Goal: Transaction & Acquisition: Purchase product/service

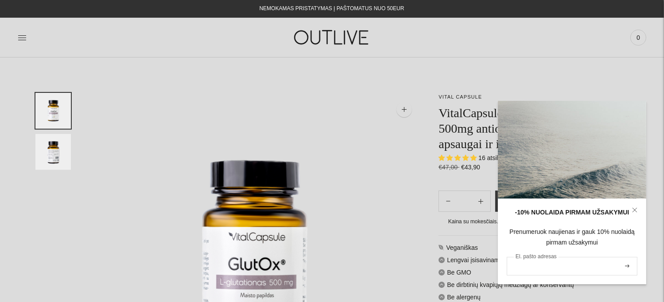
click at [533, 267] on input "El. pašto adresas" at bounding box center [571, 266] width 131 height 19
type input "**********"
click at [625, 263] on button "submit" at bounding box center [627, 266] width 10 height 17
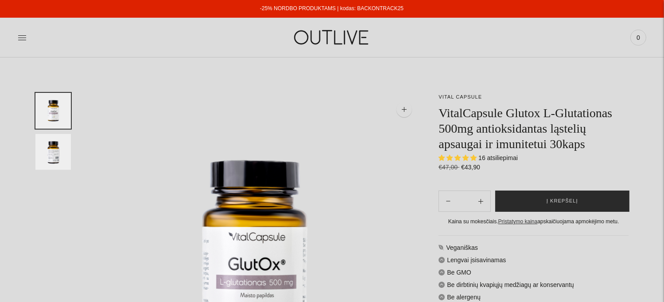
click at [562, 204] on span "Į krepšelį" at bounding box center [561, 201] width 31 height 9
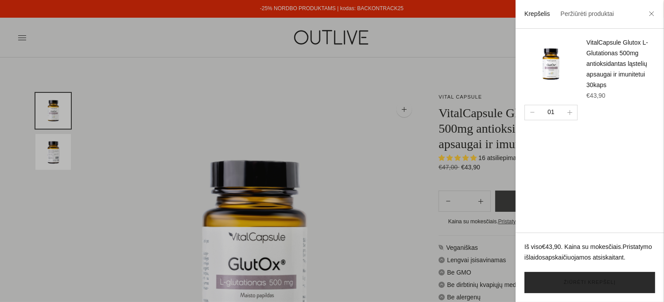
click at [585, 283] on link "Žiūrėti krepšelį" at bounding box center [589, 282] width 131 height 21
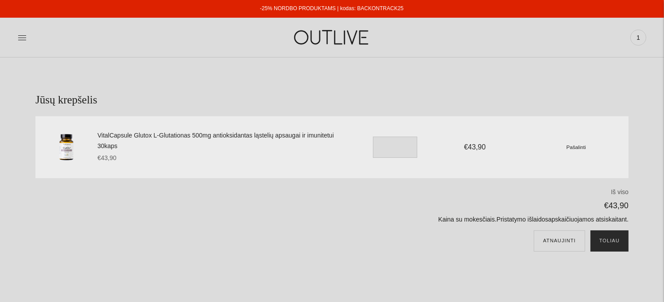
click at [614, 247] on button "Toliau" at bounding box center [609, 241] width 38 height 21
